Goal: Task Accomplishment & Management: Manage account settings

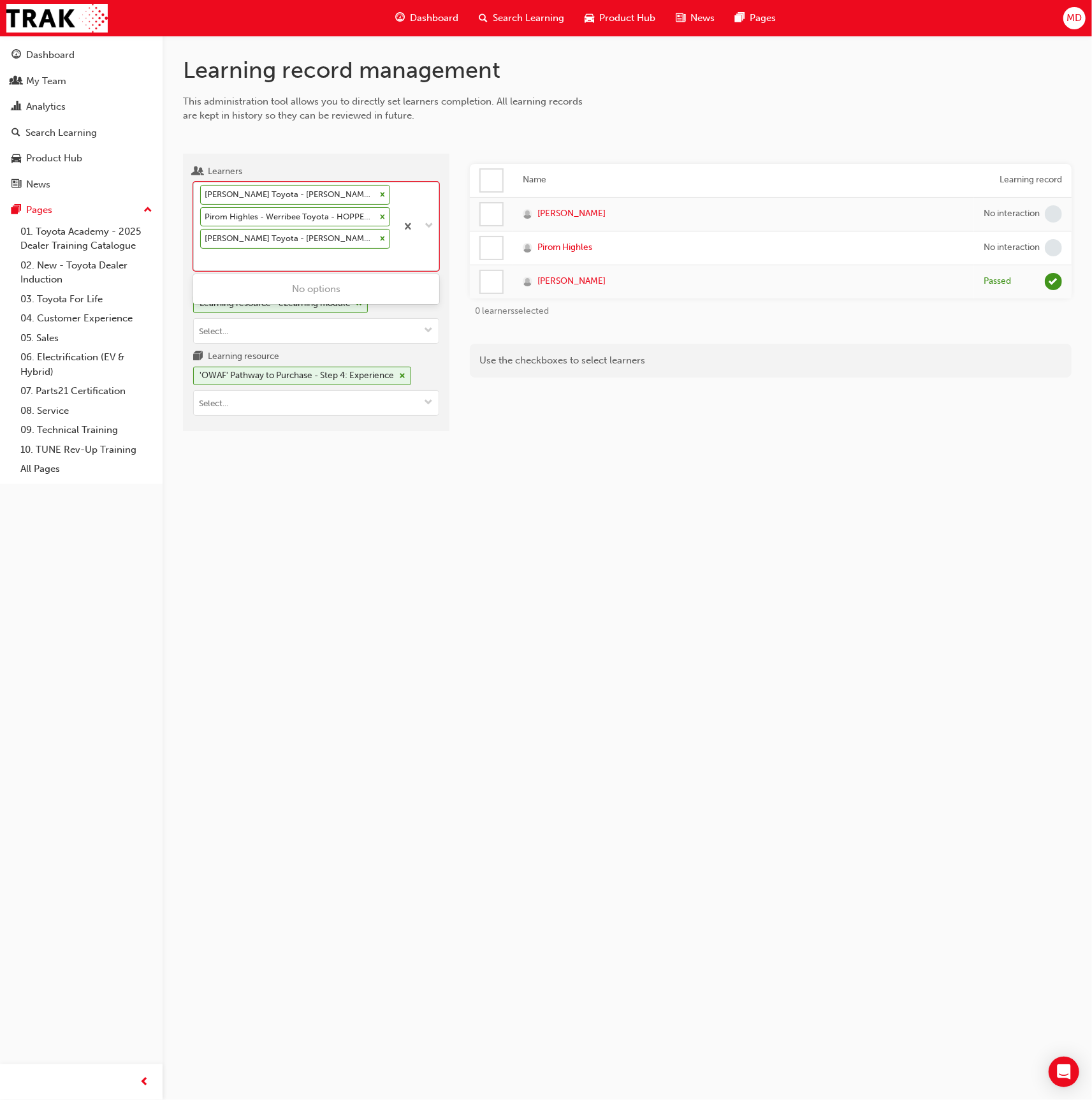
click at [292, 255] on div "[PERSON_NAME] Toyota - [PERSON_NAME] Toyota - ROCKDALE Pirom Highles - Werribee…" at bounding box center [295, 226] width 202 height 88
click at [202, 255] on input "Learners option [PERSON_NAME] Toyota - [PERSON_NAME][GEOGRAPHIC_DATA], selected…" at bounding box center [201, 259] width 2 height 11
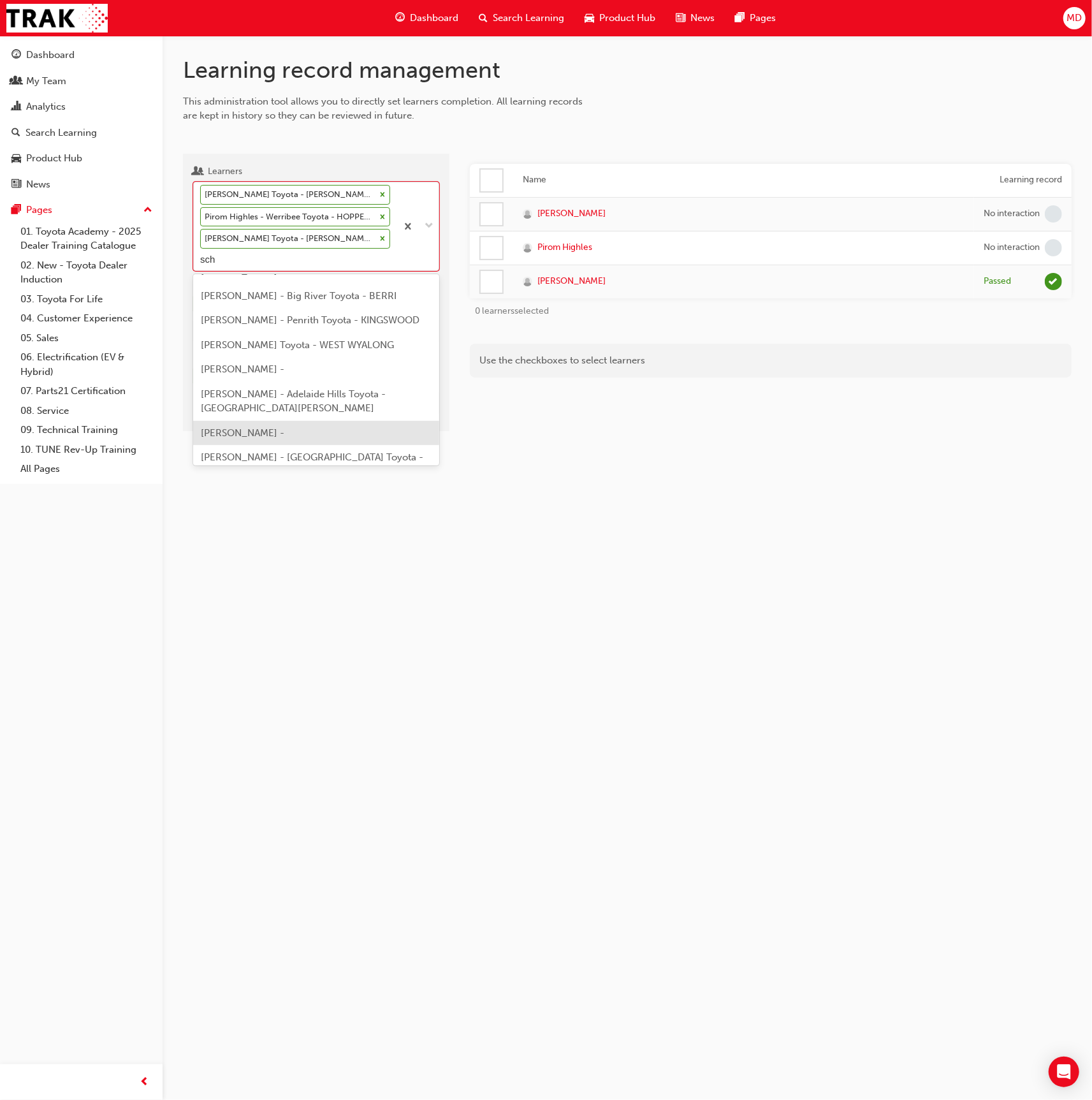
scroll to position [1662, 0]
type input "sch"
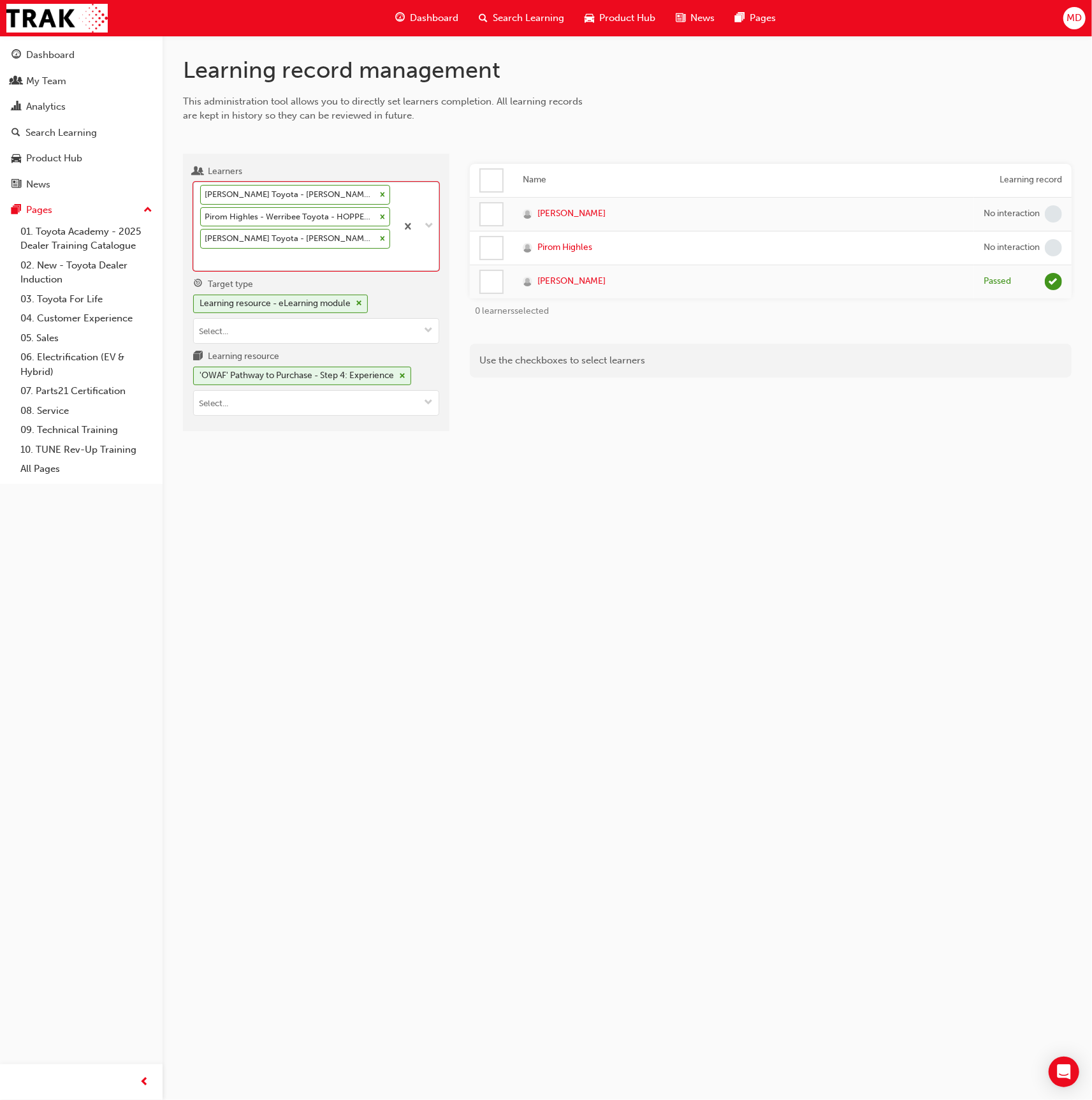
click at [336, 261] on div "[PERSON_NAME] Toyota - [PERSON_NAME] Toyota - ROCKDALE Pirom Highles - Werribee…" at bounding box center [295, 226] width 202 height 88
click at [202, 261] on input "Learners option [PERSON_NAME] Toyota - [PERSON_NAME][GEOGRAPHIC_DATA], selected…" at bounding box center [201, 259] width 2 height 11
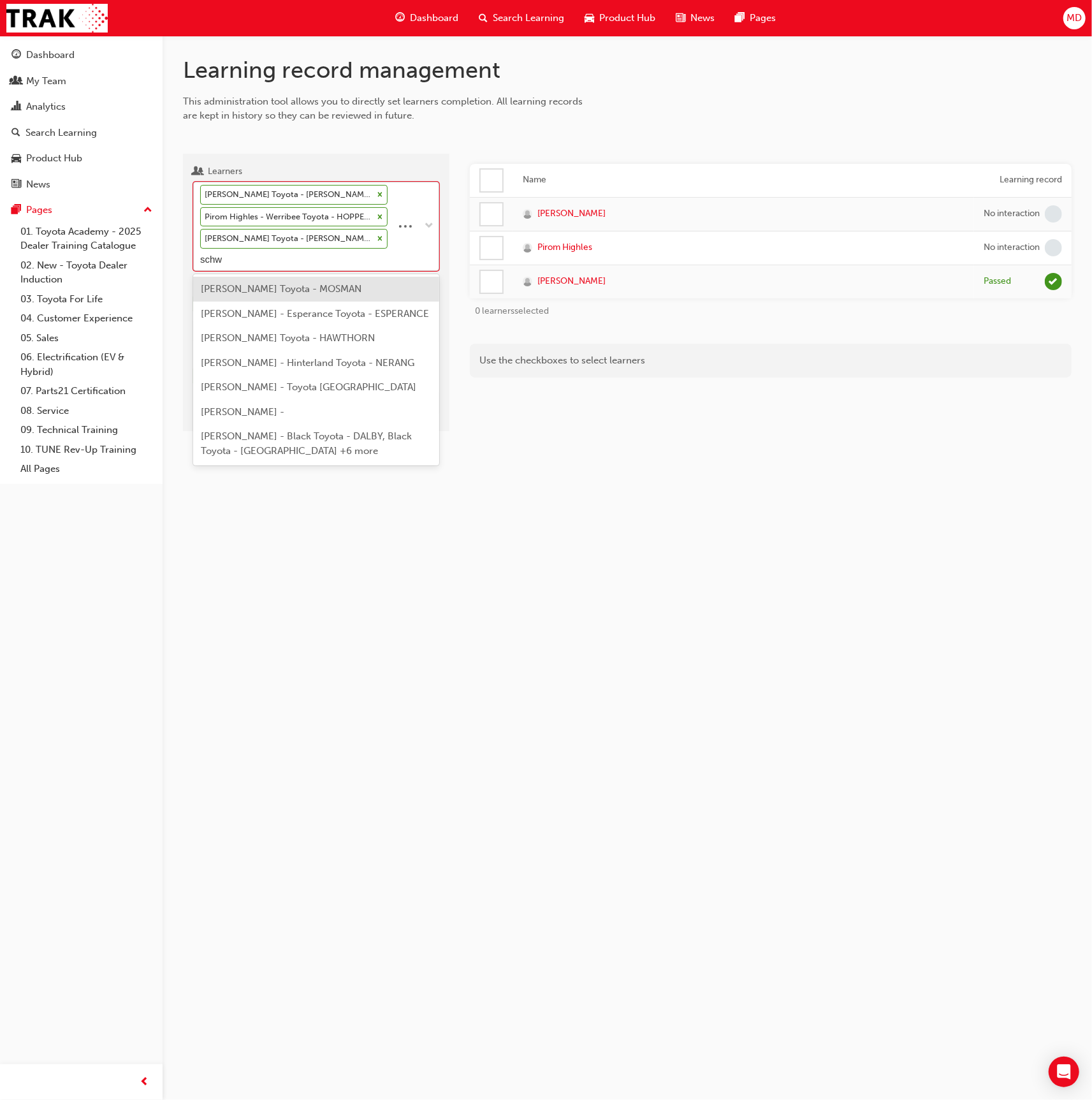
type input "schwe"
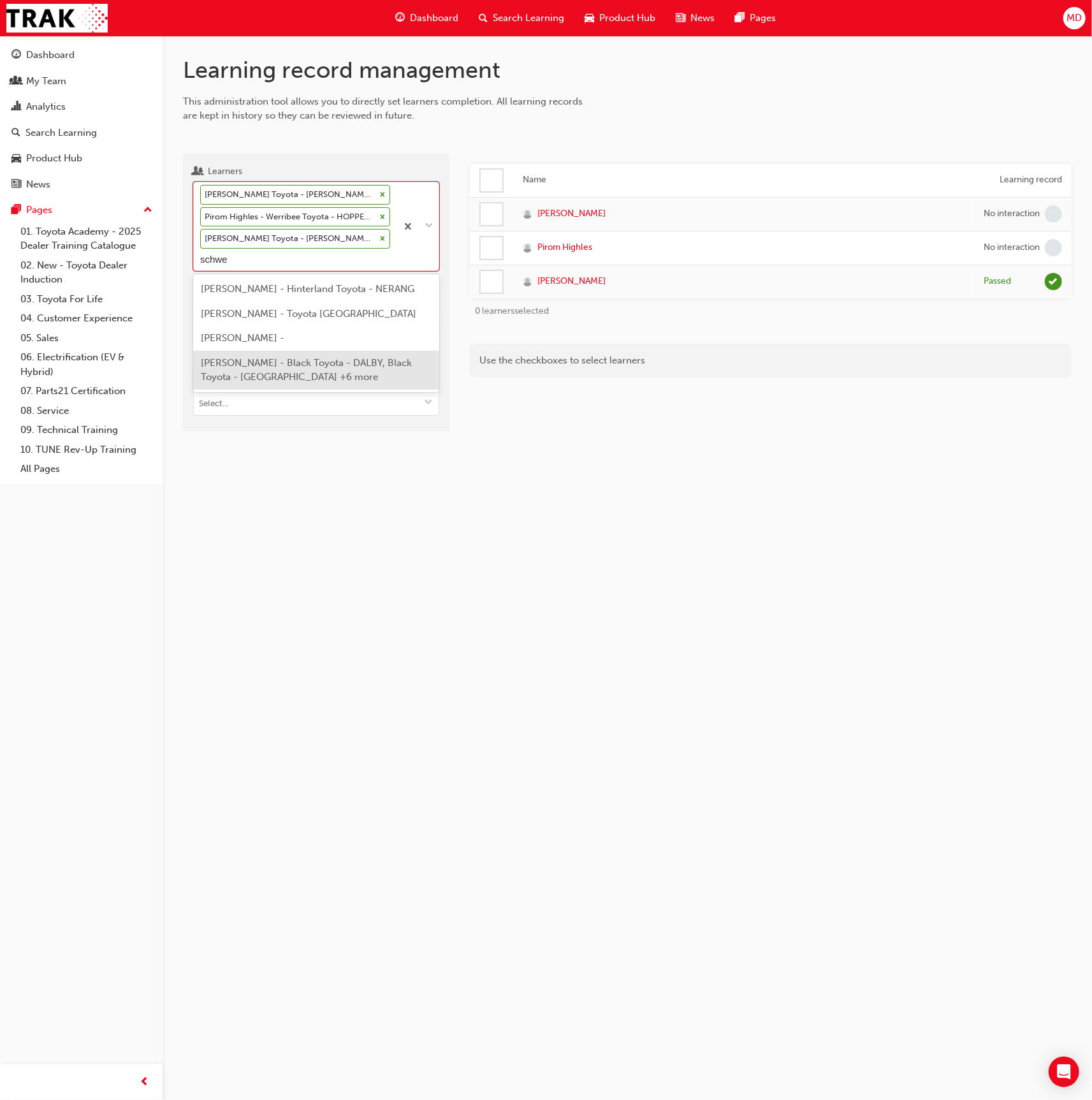
click at [292, 374] on span "[PERSON_NAME] - Black Toyota - DALBY, Black Toyota - [GEOGRAPHIC_DATA] +6 more" at bounding box center [306, 370] width 211 height 26
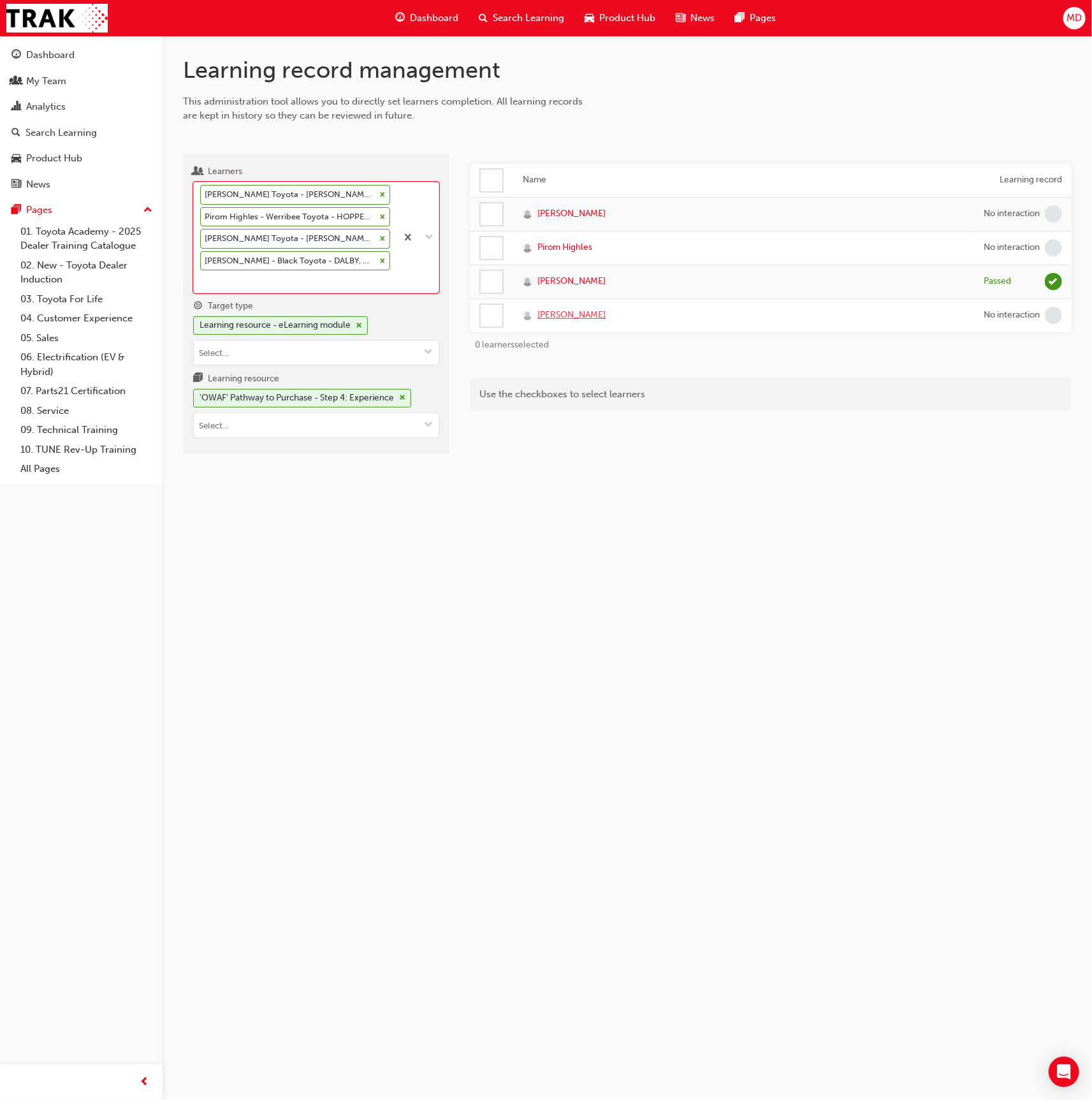
click at [582, 313] on span "[PERSON_NAME]" at bounding box center [571, 315] width 69 height 15
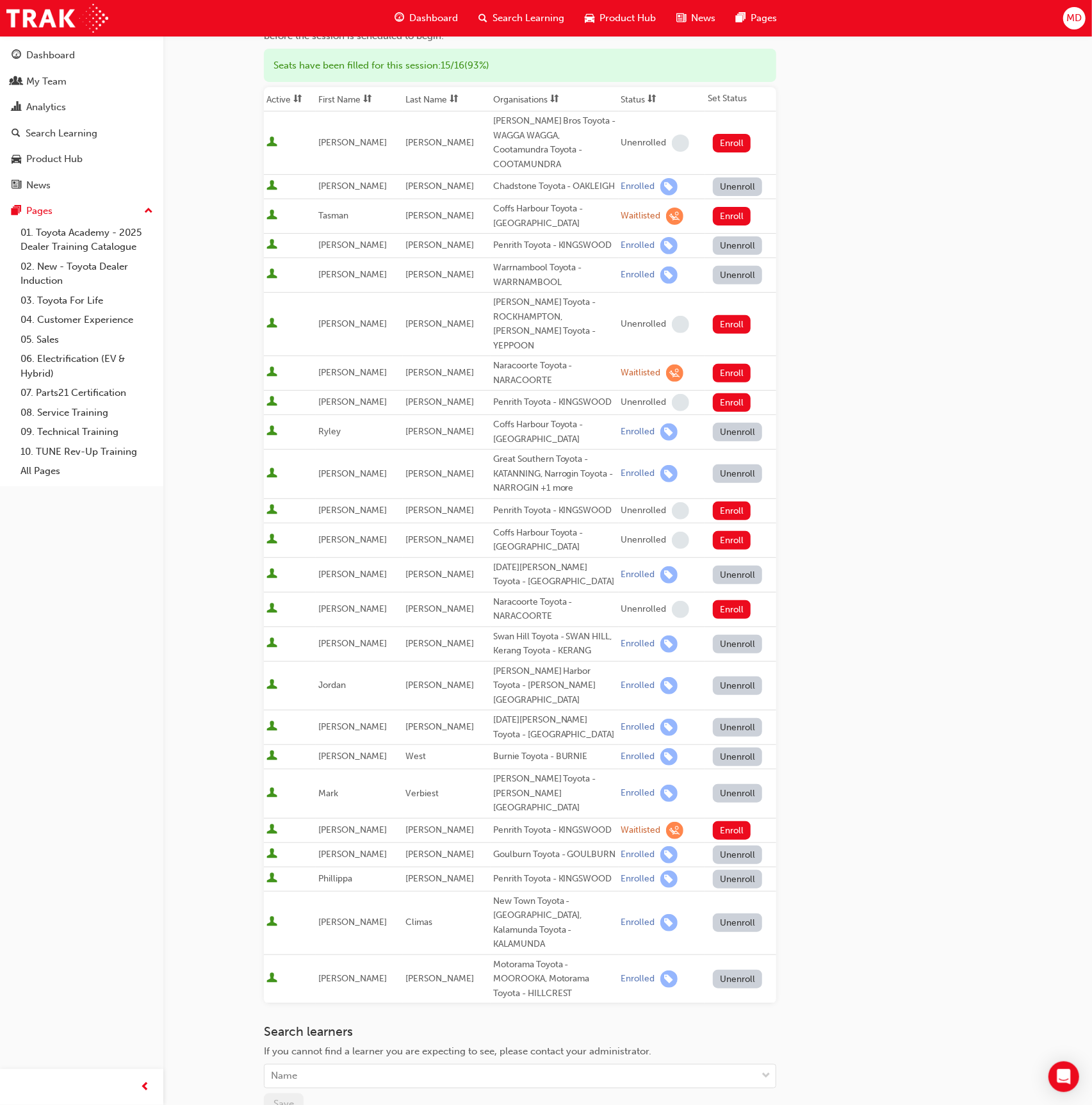
scroll to position [93, 0]
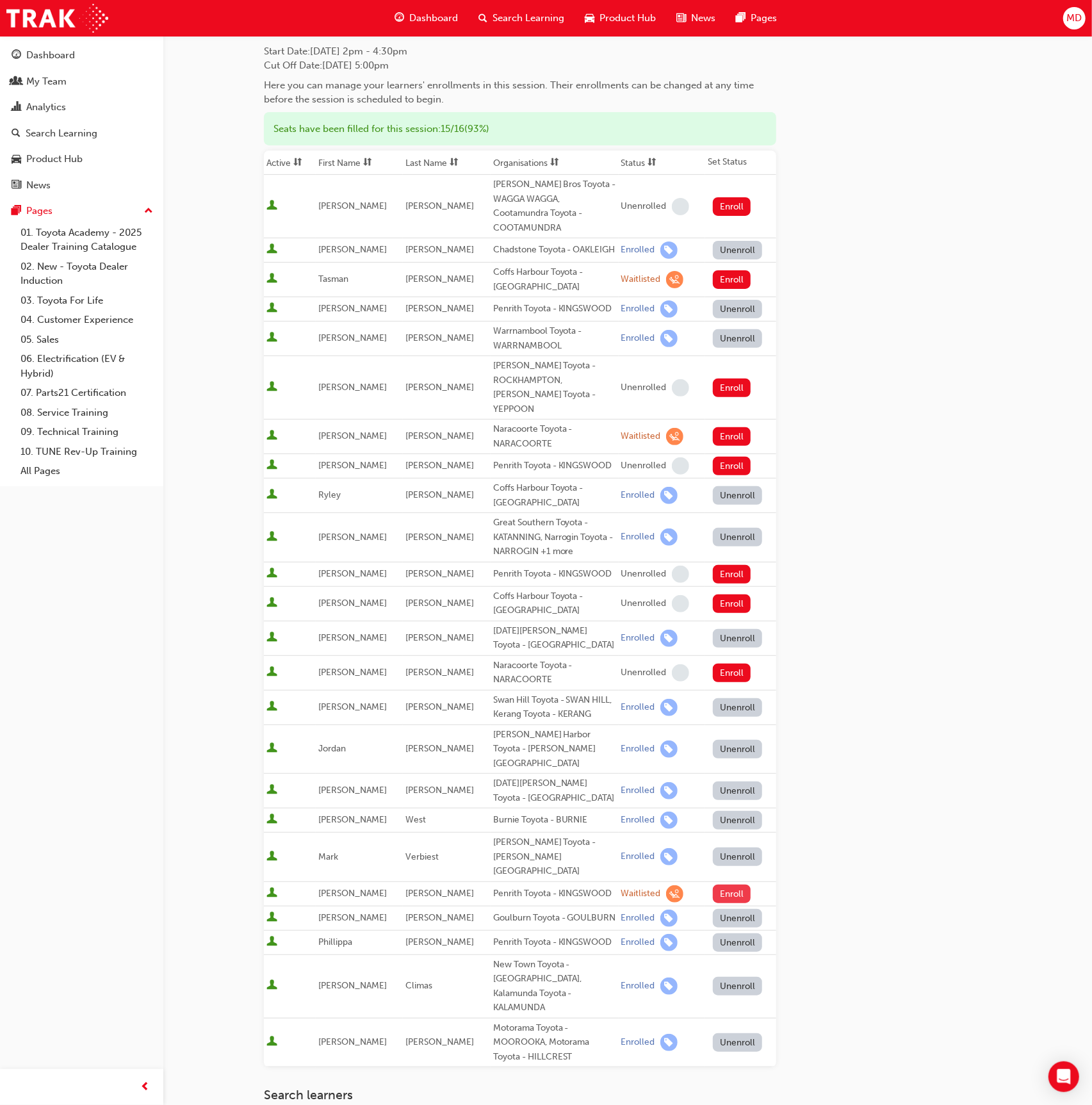
click at [737, 884] on button "Enroll" at bounding box center [732, 893] width 39 height 18
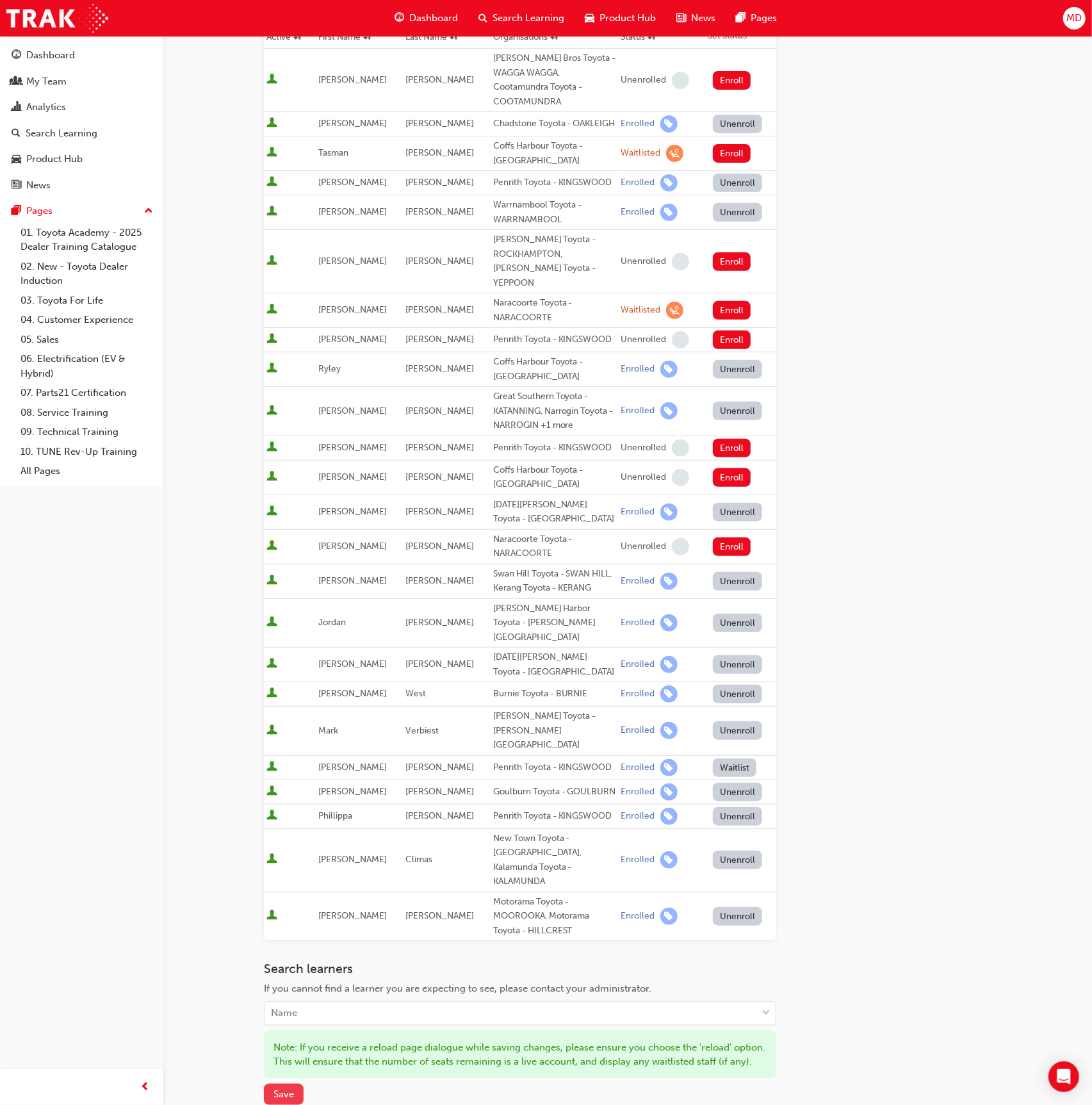
click at [282, 1088] on span "Save" at bounding box center [283, 1094] width 21 height 12
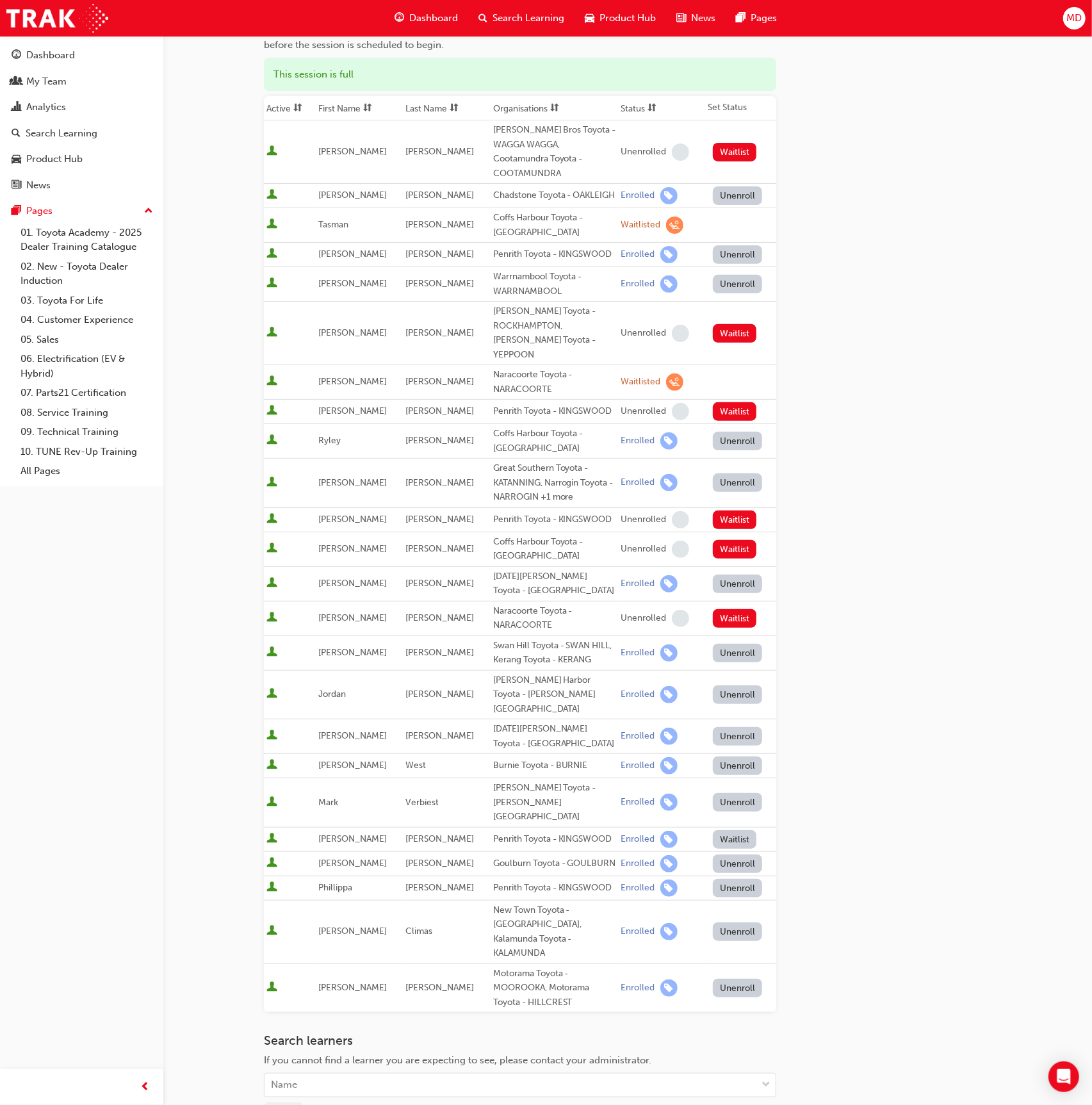
scroll to position [279, 0]
